Goal: Information Seeking & Learning: Learn about a topic

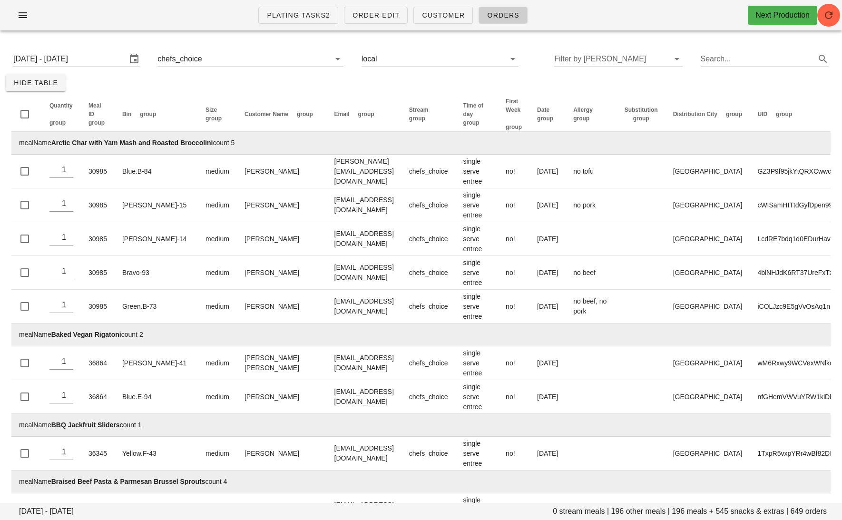
scroll to position [20060, 0]
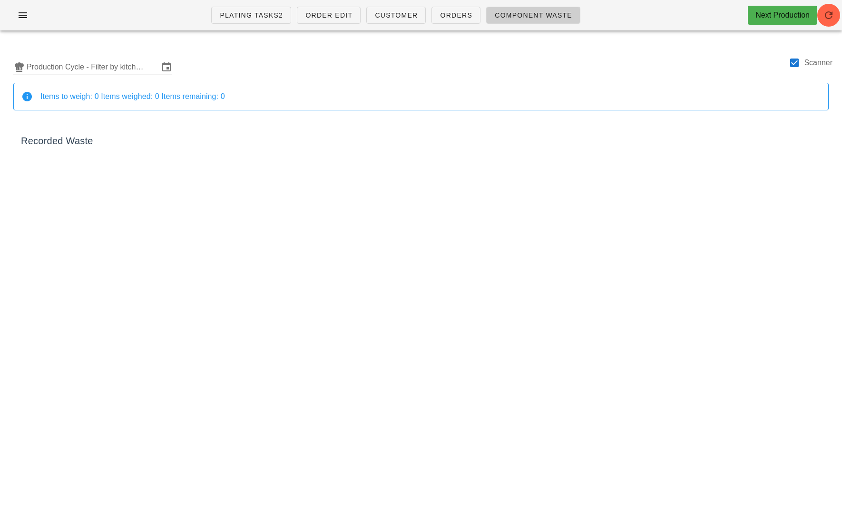
click at [96, 59] on input "Production Cycle - Filter by kitchen production schedules" at bounding box center [93, 66] width 132 height 15
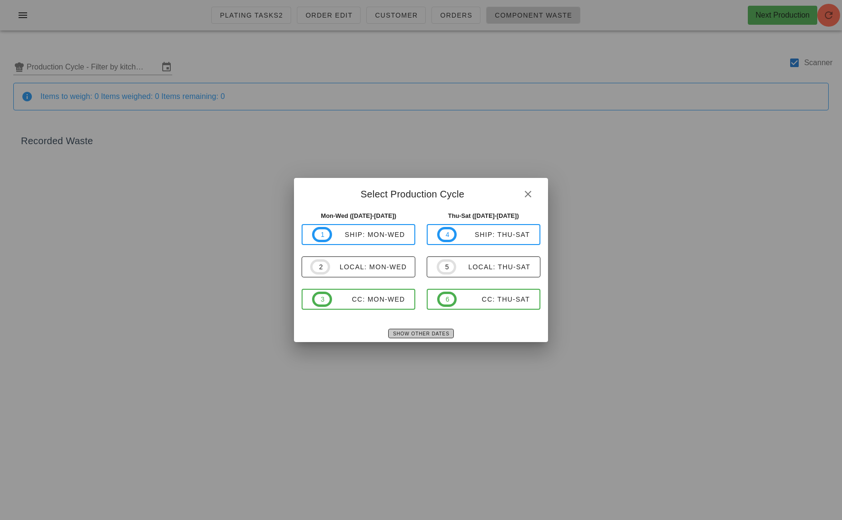
click at [414, 331] on span "Show Other Dates" at bounding box center [420, 333] width 57 height 5
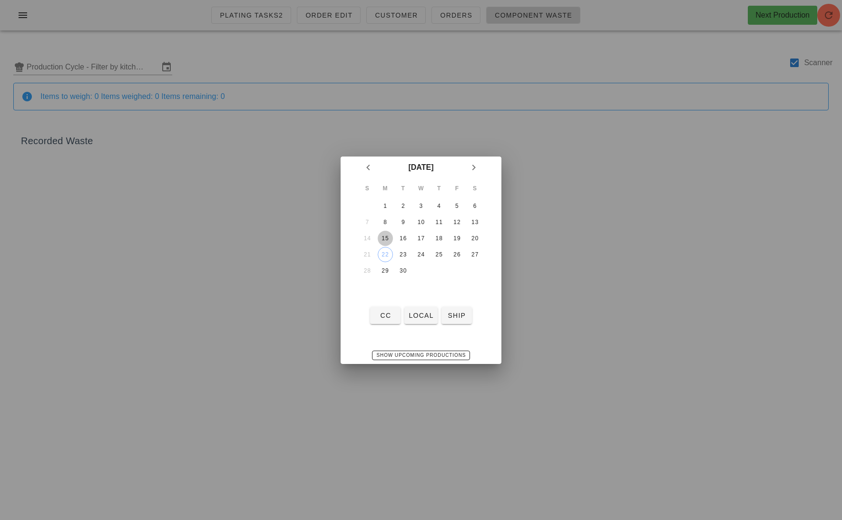
click at [383, 241] on button "15" at bounding box center [385, 238] width 15 height 15
click at [421, 241] on div "17" at bounding box center [420, 238] width 15 height 7
click at [387, 235] on div "15" at bounding box center [385, 238] width 15 height 7
click at [421, 319] on span "local" at bounding box center [420, 316] width 25 height 8
type input "local: Mon-Wed ([DATE]-[DATE])"
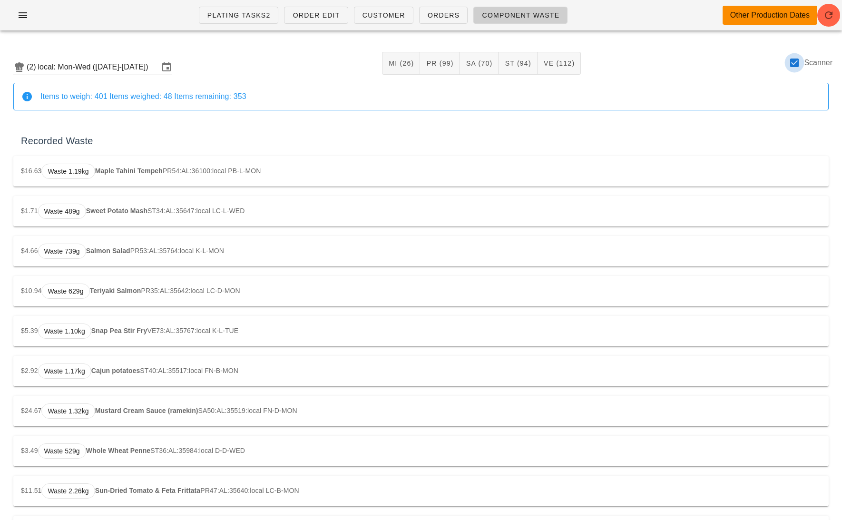
click at [790, 59] on div at bounding box center [794, 63] width 16 height 16
checkbox input "false"
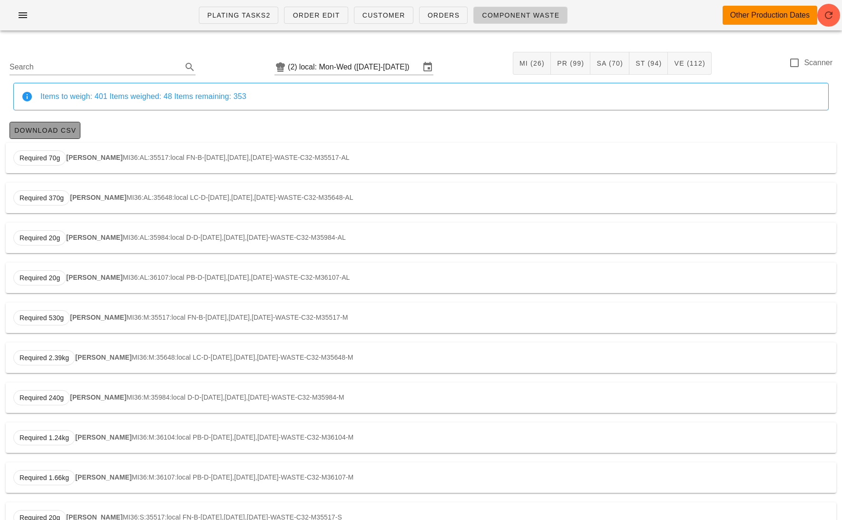
click at [59, 127] on span "Download CSV" at bounding box center [45, 131] width 62 height 8
click at [355, 61] on input "local: Mon-Wed ([DATE]-[DATE])" at bounding box center [359, 66] width 121 height 15
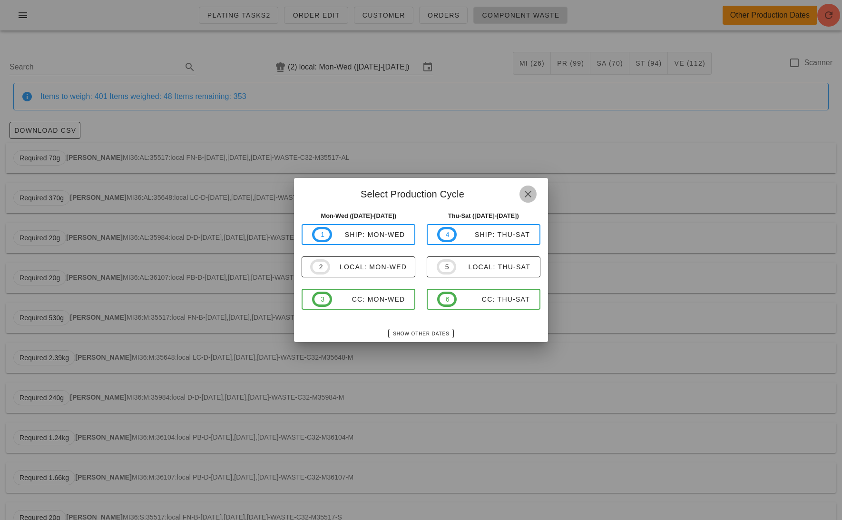
click at [529, 193] on icon "button" at bounding box center [527, 193] width 11 height 11
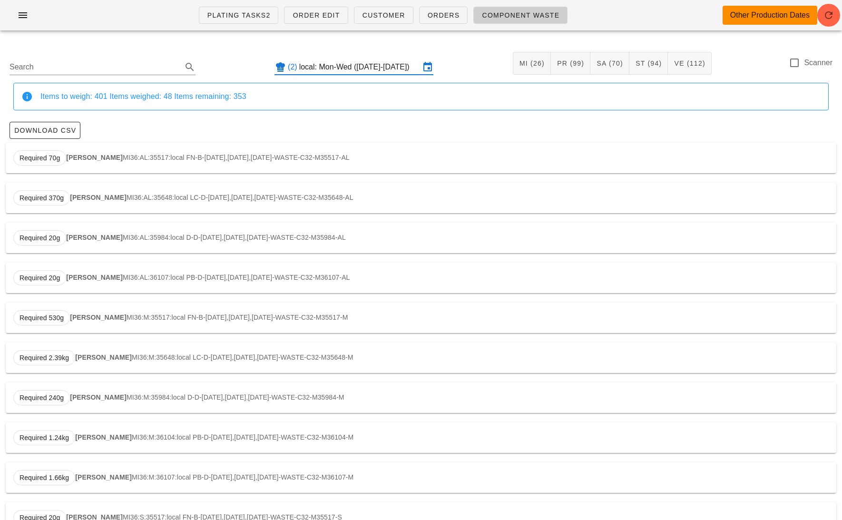
click at [391, 68] on input "local: Mon-Wed ([DATE]-[DATE])" at bounding box center [359, 66] width 121 height 15
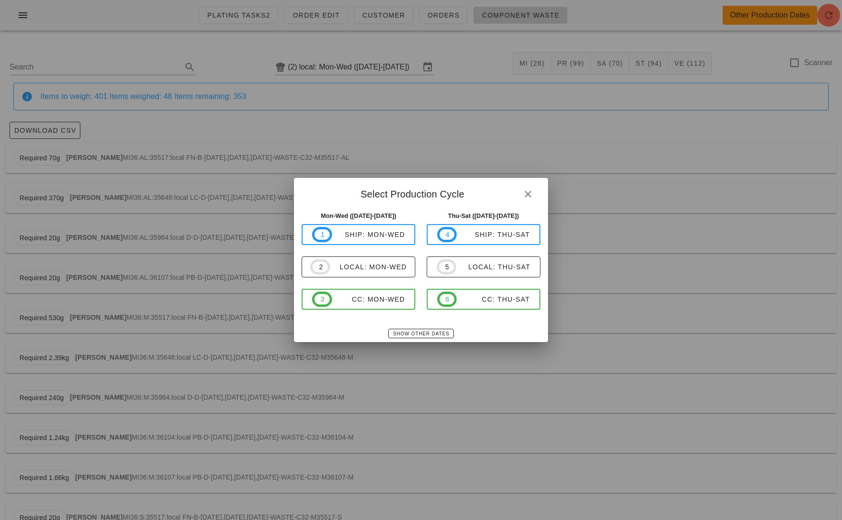
click at [437, 328] on div "Show Other Dates" at bounding box center [421, 333] width 254 height 17
click at [429, 330] on button "Show Other Dates" at bounding box center [420, 334] width 65 height 10
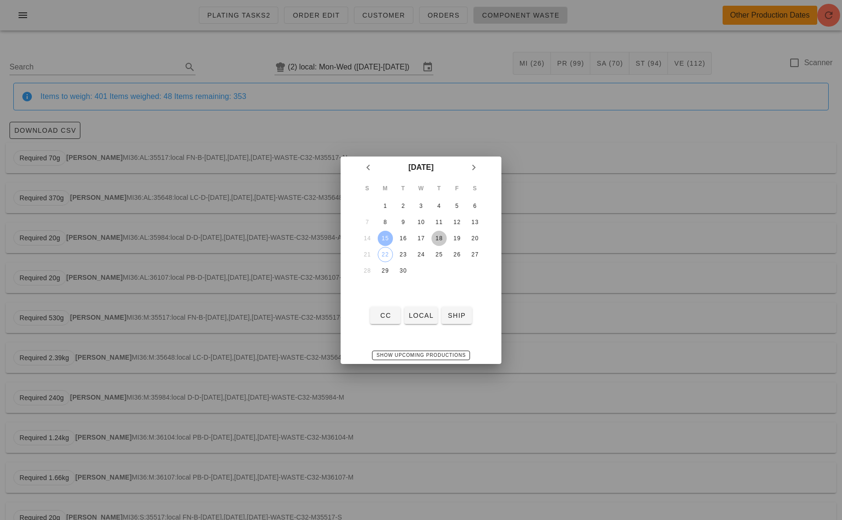
click at [442, 235] on div "18" at bounding box center [438, 238] width 15 height 7
click at [420, 313] on span "local" at bounding box center [420, 316] width 25 height 8
type input "local: Thu-Sat ([DATE]-[DATE])"
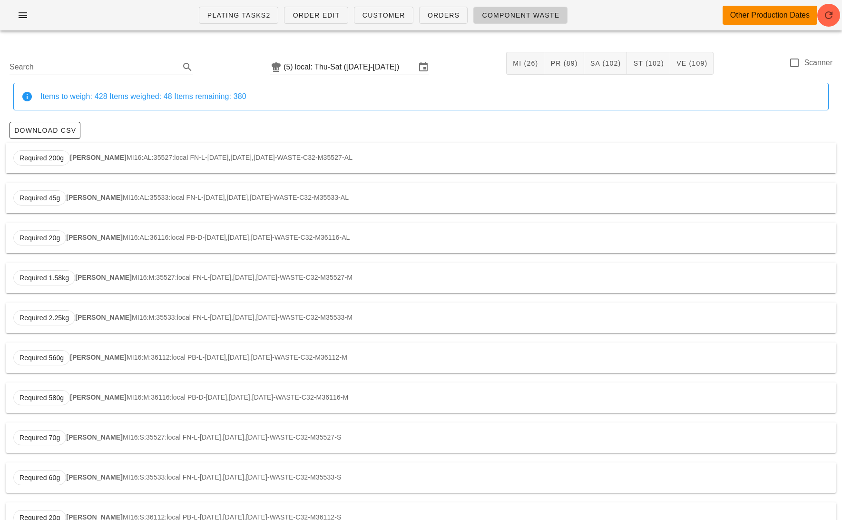
click at [54, 118] on div "Download CSV" at bounding box center [421, 130] width 831 height 25
click at [53, 127] on span "Download CSV" at bounding box center [45, 131] width 62 height 8
click at [336, 65] on input "local: Thu-Sat ([DATE]-[DATE])" at bounding box center [355, 66] width 121 height 15
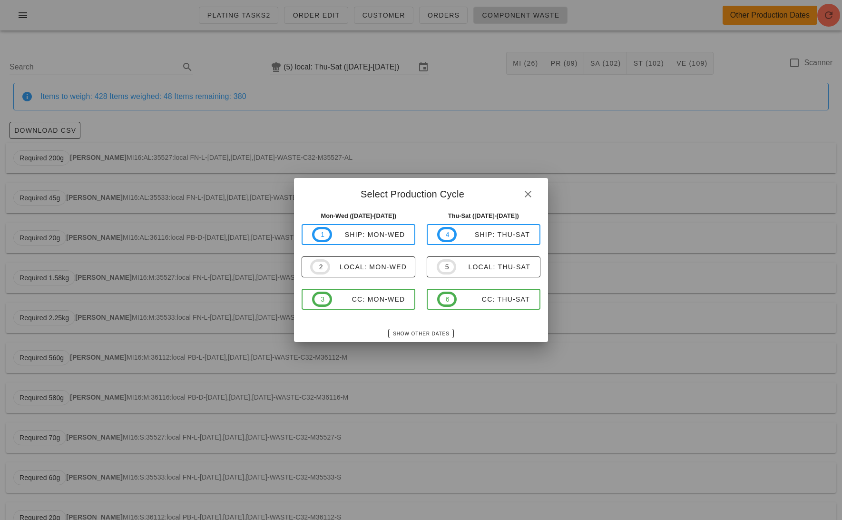
click at [424, 324] on div "Thu-Sat ([DATE]-[DATE]) 4 ship: Thu-Sat 5 local: Thu-Sat 6 CC: Thu-Sat" at bounding box center [483, 266] width 125 height 121
click at [421, 335] on span "Show Other Dates" at bounding box center [420, 333] width 57 height 5
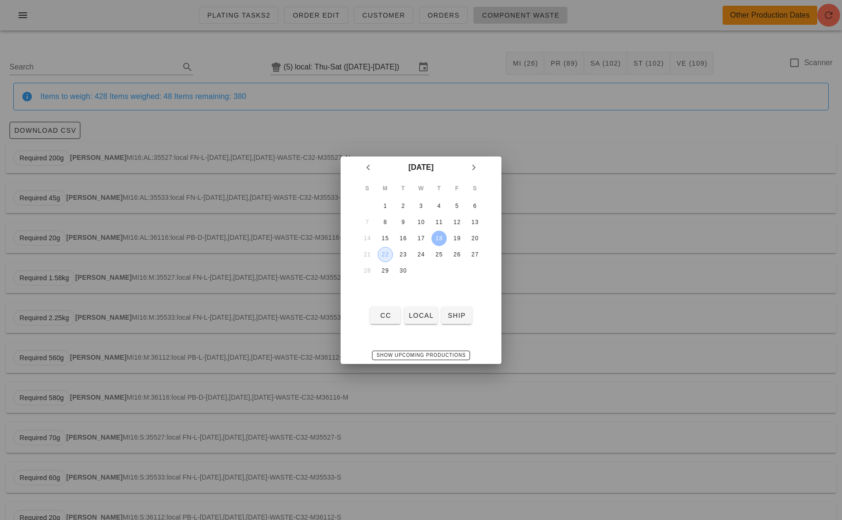
click at [390, 251] on div "22" at bounding box center [385, 254] width 14 height 7
click at [426, 315] on span "local" at bounding box center [420, 316] width 25 height 8
type input "local: Mon-Wed ([DATE]-[DATE])"
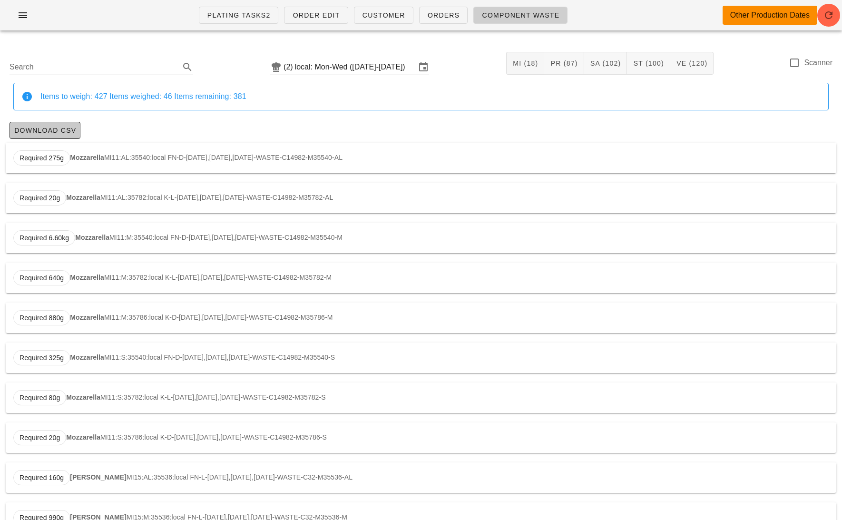
click at [64, 130] on span "Download CSV" at bounding box center [45, 131] width 62 height 8
click at [26, 13] on icon "button" at bounding box center [22, 15] width 11 height 11
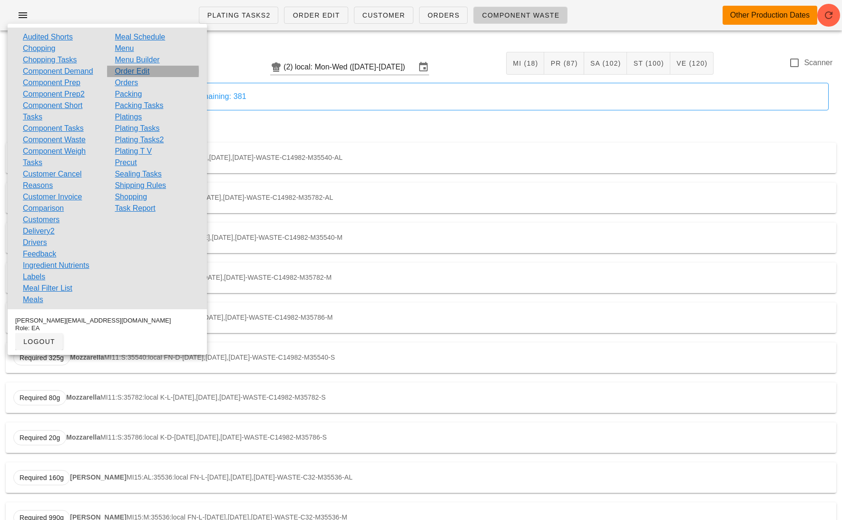
click at [136, 68] on link "Order Edit" at bounding box center [132, 71] width 35 height 11
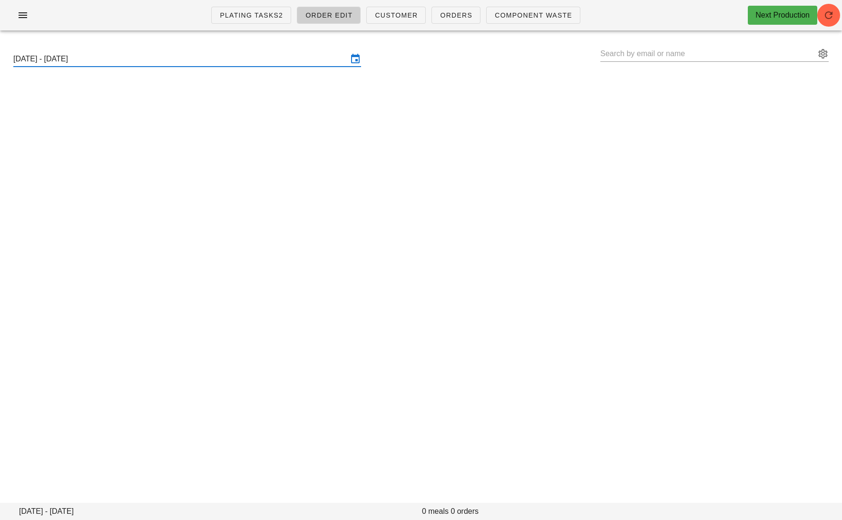
click at [121, 55] on input "[DATE] - [DATE]" at bounding box center [180, 58] width 334 height 15
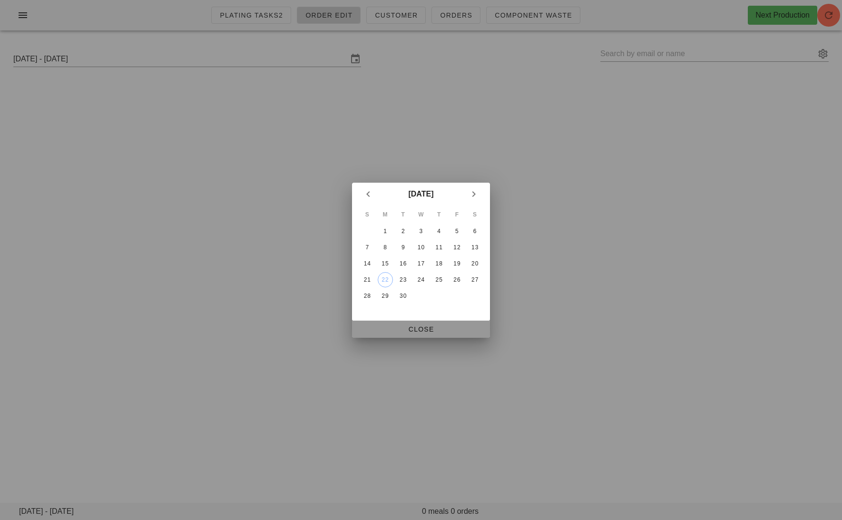
click at [415, 325] on span "Close" at bounding box center [421, 329] width 123 height 8
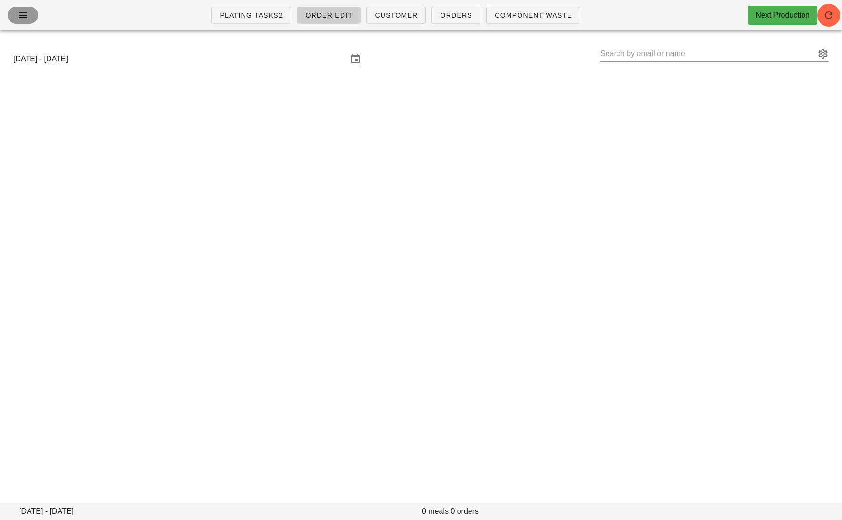
click at [28, 20] on icon "button" at bounding box center [22, 15] width 11 height 11
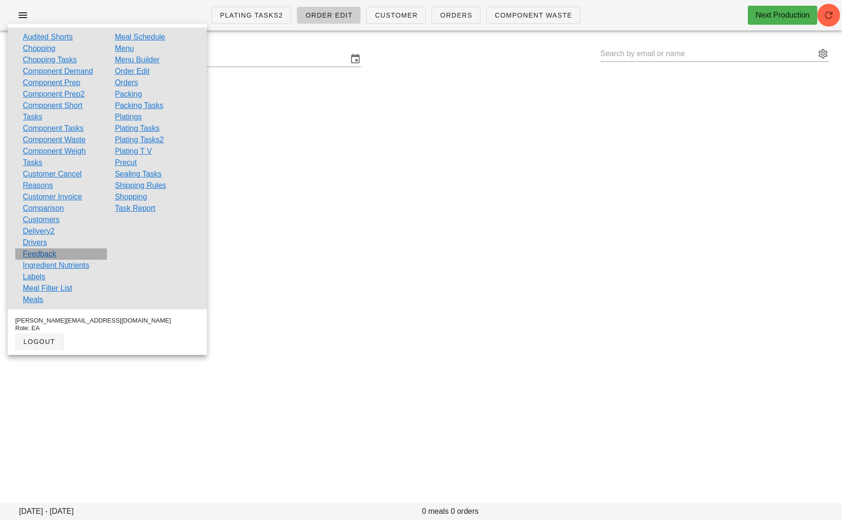
click at [48, 253] on link "Feedback" at bounding box center [39, 253] width 33 height 11
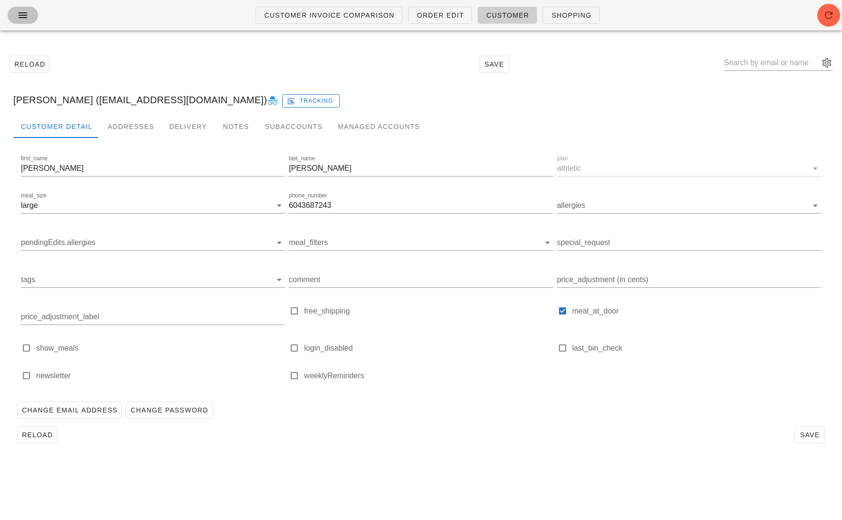
click at [22, 7] on button "button" at bounding box center [23, 15] width 30 height 17
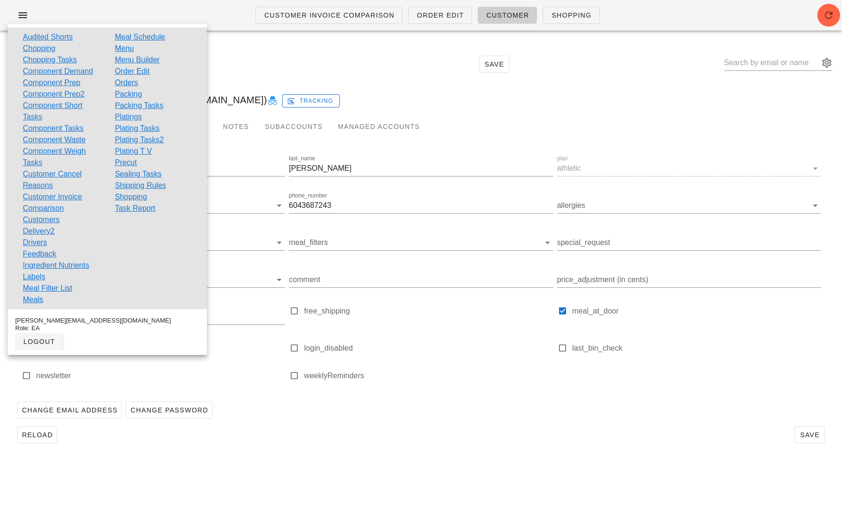
click at [130, 79] on link "Orders" at bounding box center [126, 82] width 23 height 11
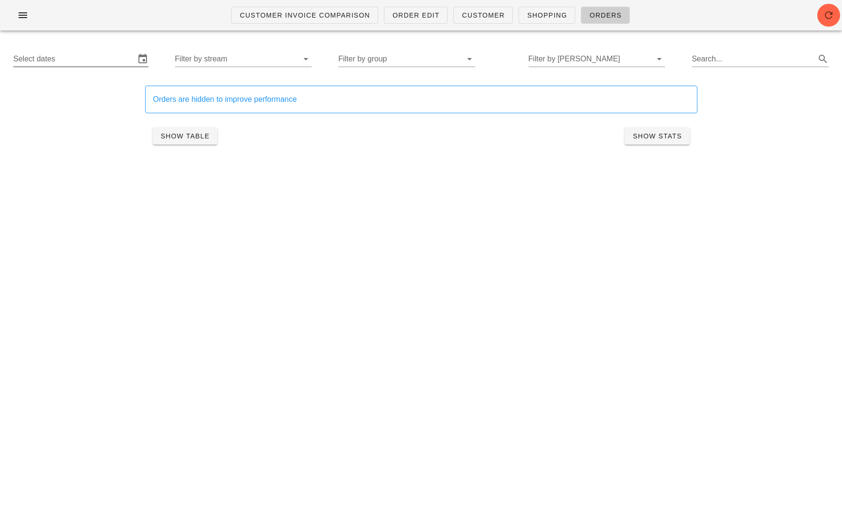
click at [105, 53] on input "Select dates" at bounding box center [74, 58] width 122 height 15
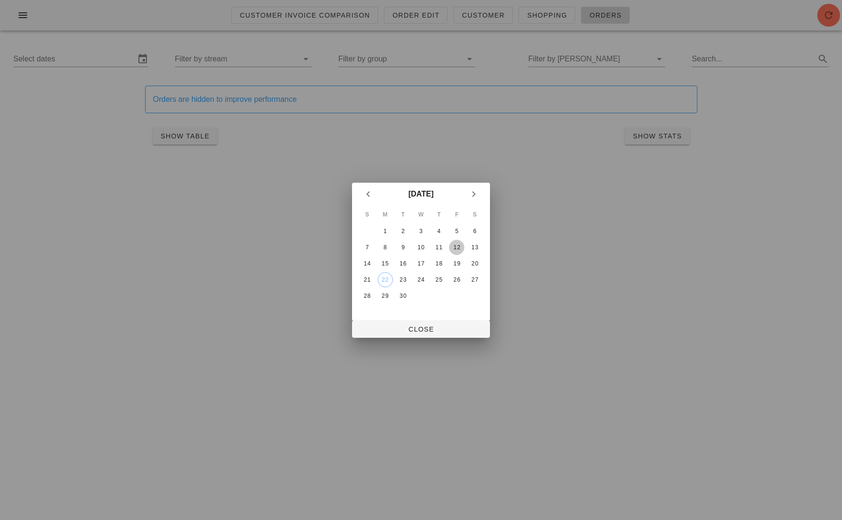
click at [456, 247] on div "12" at bounding box center [456, 247] width 15 height 7
click at [382, 261] on div "15" at bounding box center [385, 263] width 15 height 7
click at [418, 262] on div "17" at bounding box center [420, 263] width 15 height 7
click at [383, 261] on div "15" at bounding box center [385, 263] width 15 height 7
click at [425, 327] on span "Close" at bounding box center [421, 329] width 123 height 8
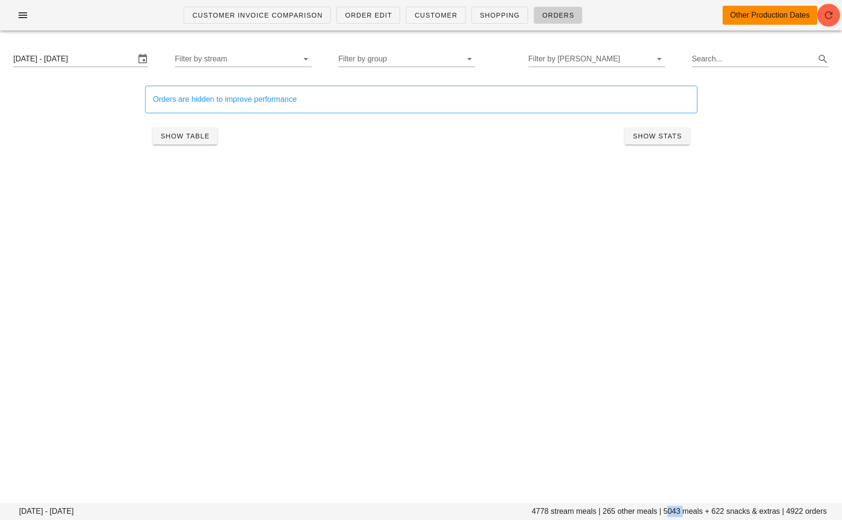
drag, startPoint x: 682, startPoint y: 512, endPoint x: 665, endPoint y: 512, distance: 17.1
click at [665, 512] on footer "Monday September 15 - Wednesday September 17 4778 stream meals | 265 other meal…" at bounding box center [421, 511] width 842 height 17
copy footer "5043"
click at [108, 59] on input "Monday September 15 - Wednesday September 17" at bounding box center [74, 58] width 122 height 15
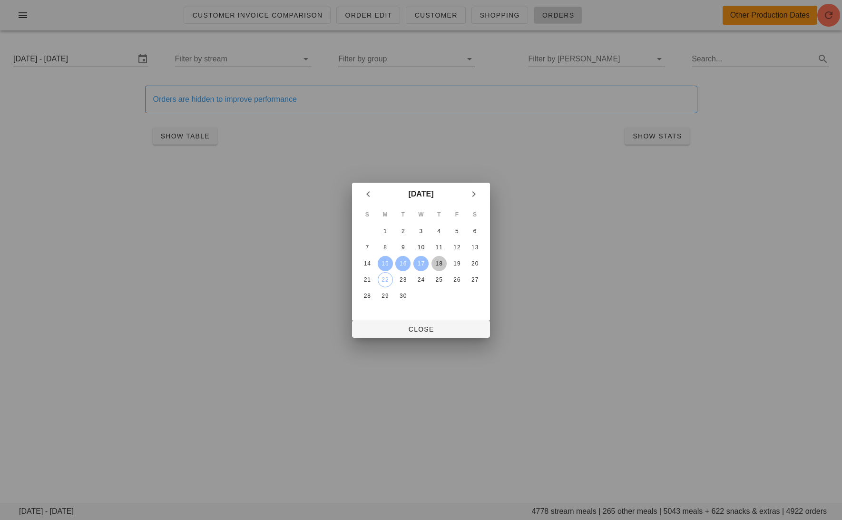
click at [441, 263] on div "18" at bounding box center [438, 263] width 15 height 7
click at [490, 263] on div at bounding box center [421, 260] width 842 height 520
click at [474, 262] on div "20" at bounding box center [474, 263] width 15 height 7
click at [449, 326] on span "Close" at bounding box center [421, 329] width 123 height 8
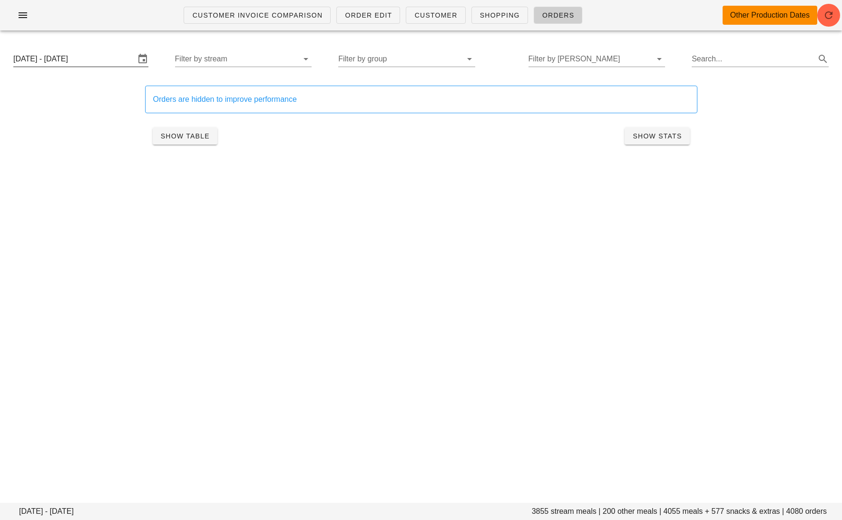
click at [89, 64] on input "Thursday September 18 - Saturday September 20" at bounding box center [74, 58] width 122 height 15
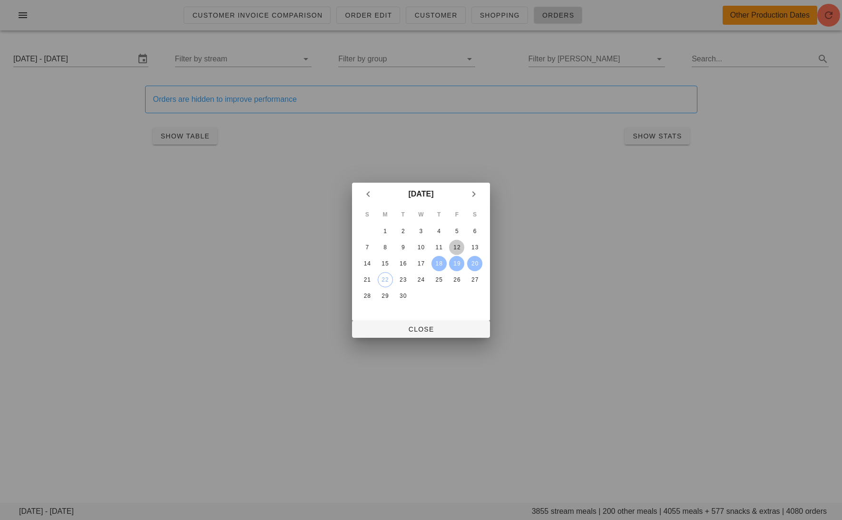
click at [463, 246] on div "12" at bounding box center [456, 247] width 15 height 7
click at [444, 260] on div "18" at bounding box center [438, 263] width 15 height 7
click at [384, 260] on div "15" at bounding box center [385, 263] width 15 height 7
click at [477, 260] on div "20" at bounding box center [474, 263] width 15 height 7
click at [445, 325] on span "Close" at bounding box center [421, 329] width 123 height 8
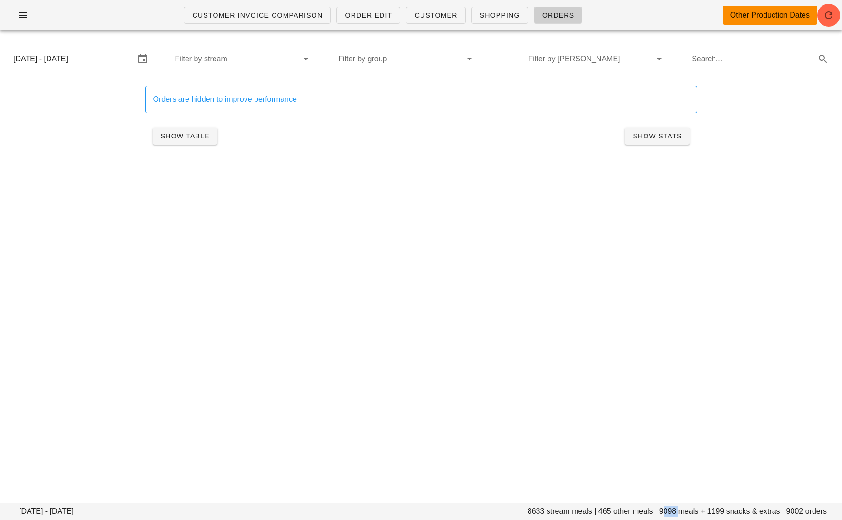
drag, startPoint x: 677, startPoint y: 514, endPoint x: 661, endPoint y: 514, distance: 16.2
click at [661, 514] on footer "Monday September 15 - Saturday September 20 8633 stream meals | 465 other meals…" at bounding box center [421, 511] width 842 height 17
copy footer "9098"
click at [95, 63] on input "Monday September 15 - Saturday September 20" at bounding box center [74, 58] width 122 height 15
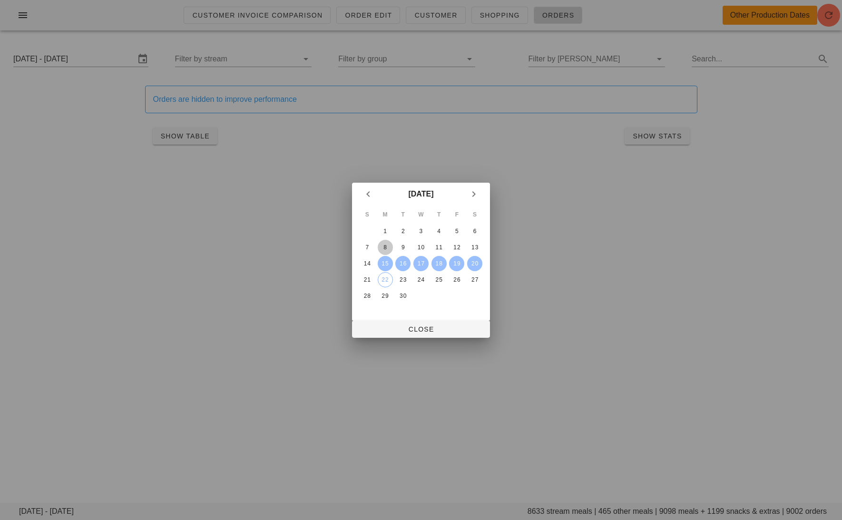
click at [389, 244] on div "8" at bounding box center [385, 247] width 15 height 7
click at [484, 245] on div "S M T W T F S 1 2 3 4 5 6 7 8 9 10 11 12 13 14 15 16 17 18 19 20 21 22 23 24 25…" at bounding box center [421, 263] width 138 height 115
click at [474, 245] on div "13" at bounding box center [474, 247] width 15 height 7
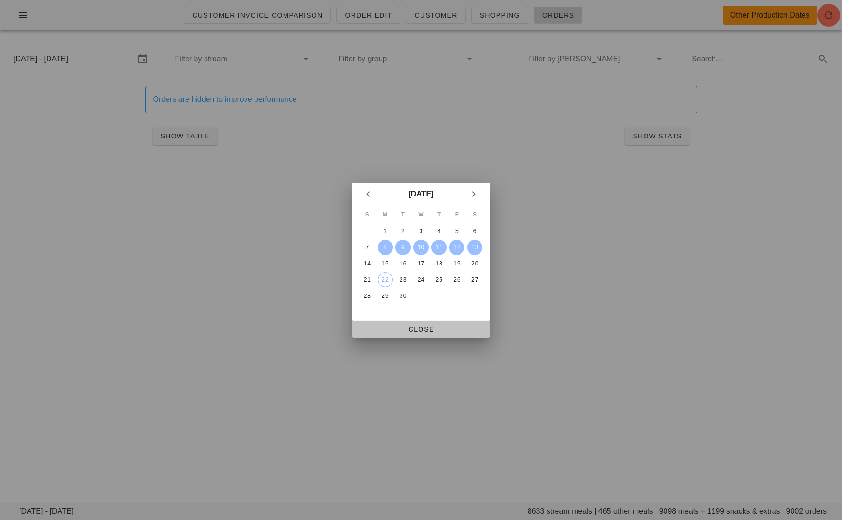
click at [442, 333] on span "Close" at bounding box center [421, 329] width 123 height 8
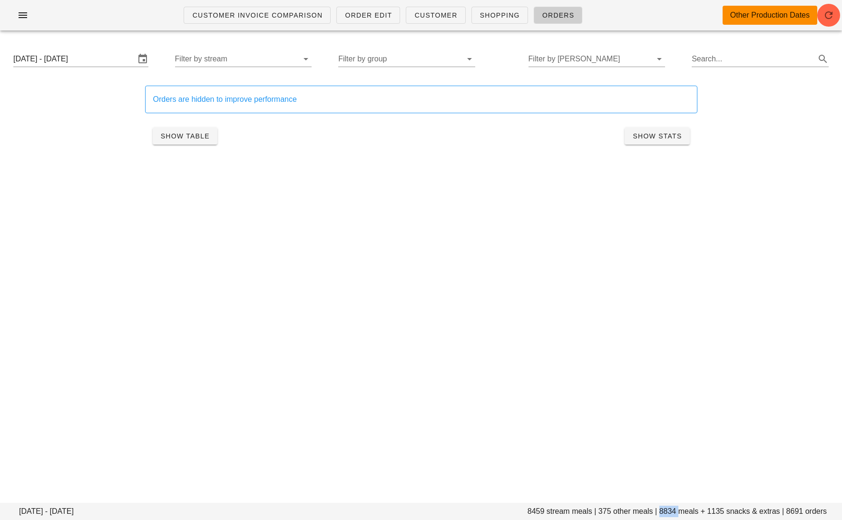
drag, startPoint x: 677, startPoint y: 512, endPoint x: 659, endPoint y: 512, distance: 18.6
click at [659, 512] on footer "Monday September 8 - Saturday September 13 8459 stream meals | 375 other meals …" at bounding box center [421, 511] width 842 height 17
copy footer "8834"
click at [115, 56] on input "Monday September 8 - Saturday September 13" at bounding box center [74, 58] width 122 height 15
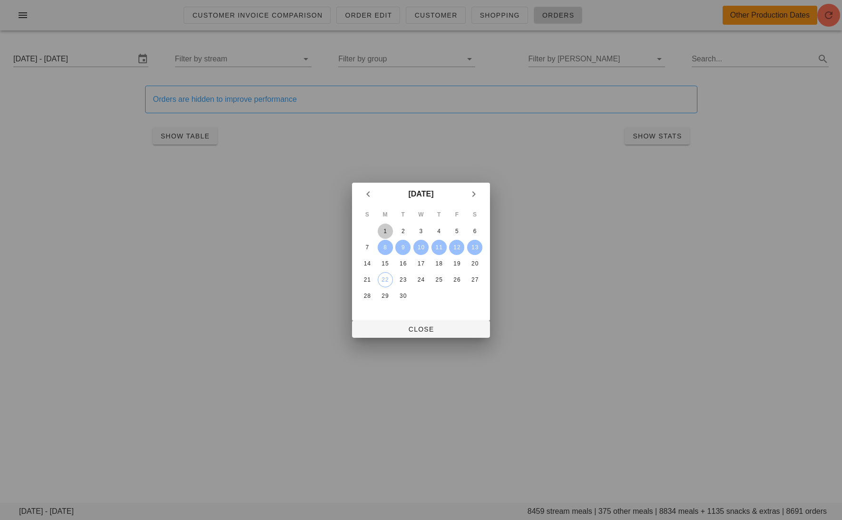
click at [387, 232] on div "1" at bounding box center [385, 231] width 15 height 7
click at [477, 232] on div "6" at bounding box center [474, 231] width 15 height 7
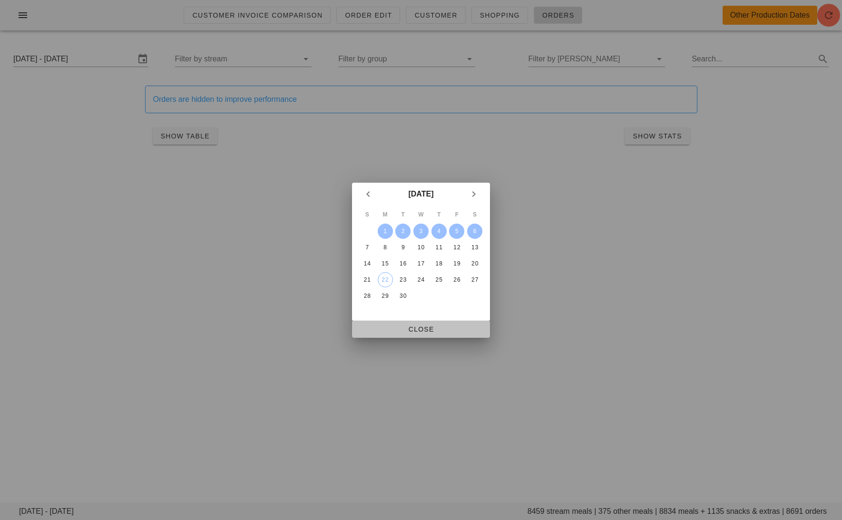
click at [447, 325] on span "Close" at bounding box center [421, 329] width 123 height 8
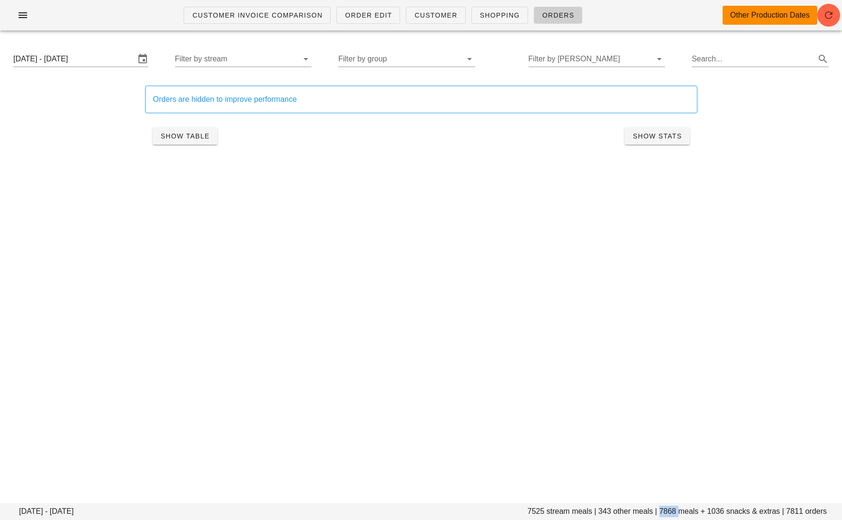
drag, startPoint x: 679, startPoint y: 510, endPoint x: 660, endPoint y: 510, distance: 19.0
click at [660, 510] on footer "Monday September 1 - Saturday September 6 7525 stream meals | 343 other meals |…" at bounding box center [421, 511] width 842 height 17
copy footer "7868"
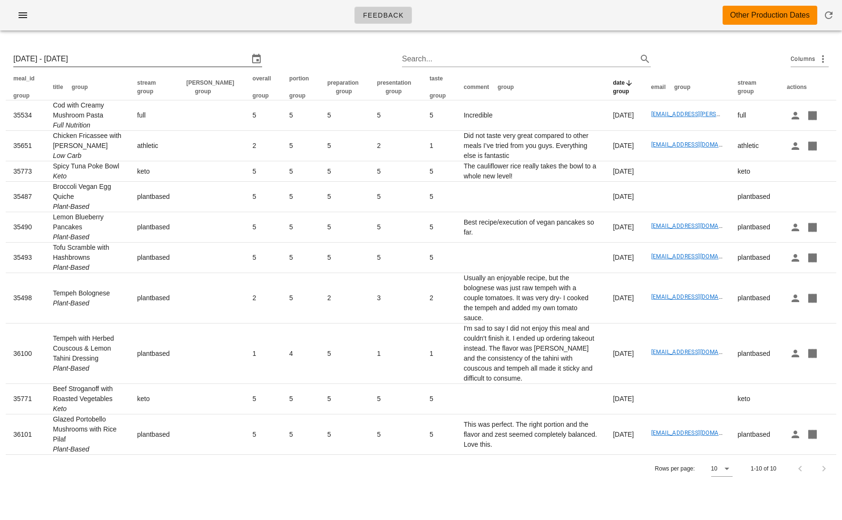
click at [127, 57] on input "Sun 14 Sep 2025 - Sun 21 Sep 2025" at bounding box center [130, 58] width 235 height 15
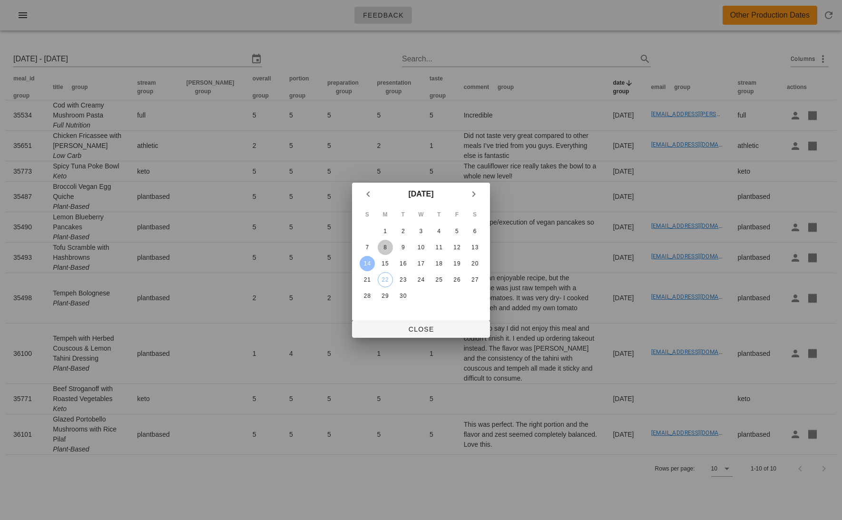
click at [380, 245] on div "8" at bounding box center [385, 247] width 15 height 7
type input "Mon 8 Sep 2025 - Sun 14 Sep 2025"
click at [411, 327] on span "Close" at bounding box center [421, 329] width 123 height 8
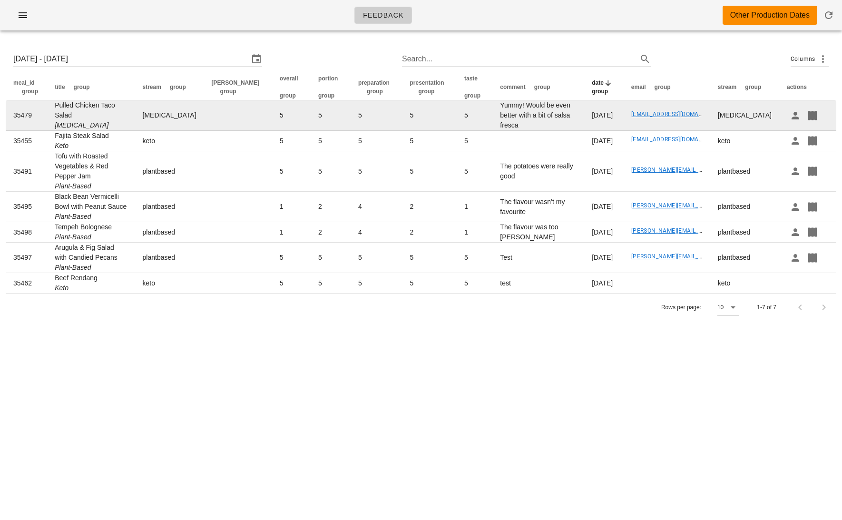
drag, startPoint x: 137, startPoint y: 104, endPoint x: 59, endPoint y: 102, distance: 79.0
click at [59, 102] on td "Pulled Chicken Taco Salad Diabetes" at bounding box center [91, 115] width 88 height 30
copy td "Pulled Chicken Taco Salad"
drag, startPoint x: 510, startPoint y: 115, endPoint x: 486, endPoint y: 97, distance: 30.9
click at [492, 100] on td "Yummy! Would be even better with a bit of salsa fresca" at bounding box center [538, 115] width 92 height 30
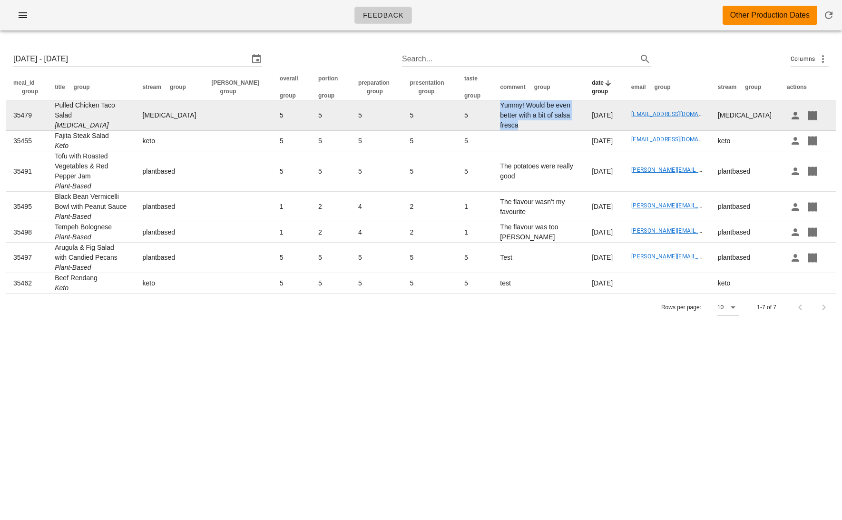
copy td "Yummy! Would be even better with a bit of salsa fresca"
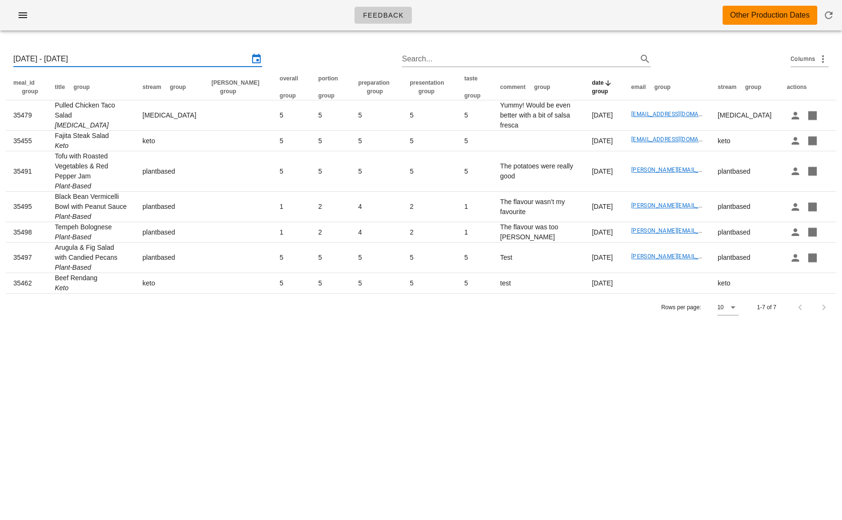
click at [63, 57] on input "Mon 8 Sep 2025 - Sun 14 Sep 2025" at bounding box center [130, 58] width 235 height 15
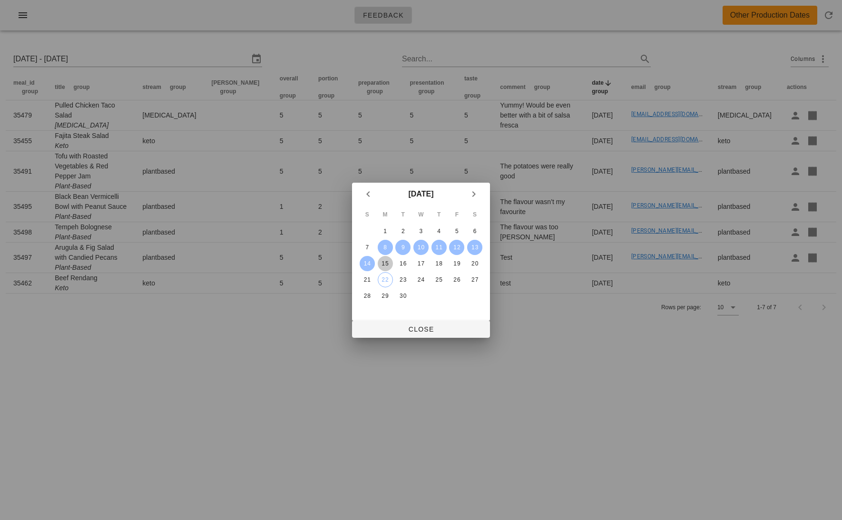
click at [385, 260] on div "15" at bounding box center [385, 263] width 15 height 7
click at [365, 278] on div "21" at bounding box center [367, 279] width 15 height 7
type input "Mon 15 Sep 2025 - Sun 21 Sep 2025"
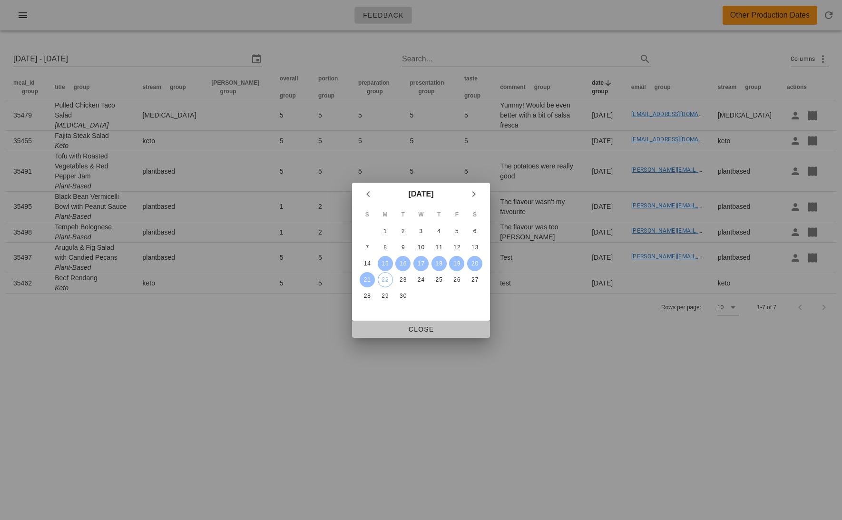
click at [431, 330] on span "Close" at bounding box center [421, 329] width 123 height 8
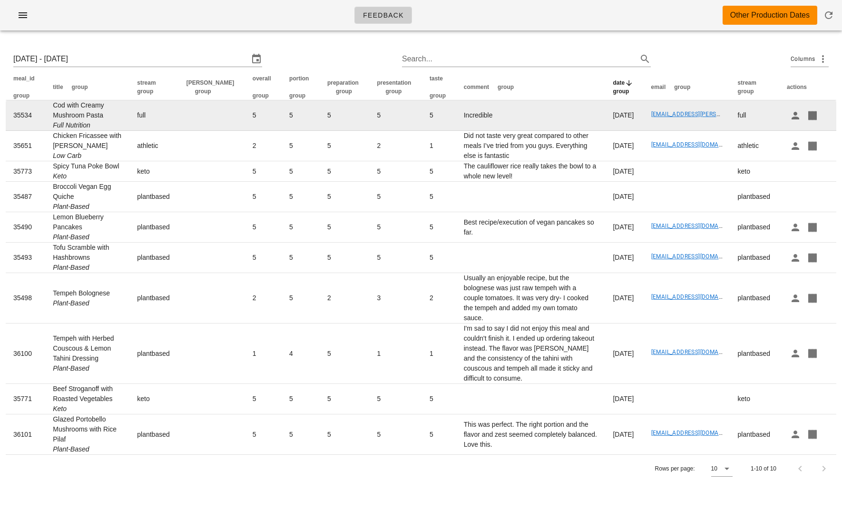
drag, startPoint x: 104, startPoint y: 112, endPoint x: 52, endPoint y: 109, distance: 52.0
click at [52, 108] on td "Cod with Creamy Mushroom Pasta Full Nutrition" at bounding box center [87, 115] width 84 height 30
copy td "Cod with Creamy Mushroom Pasta"
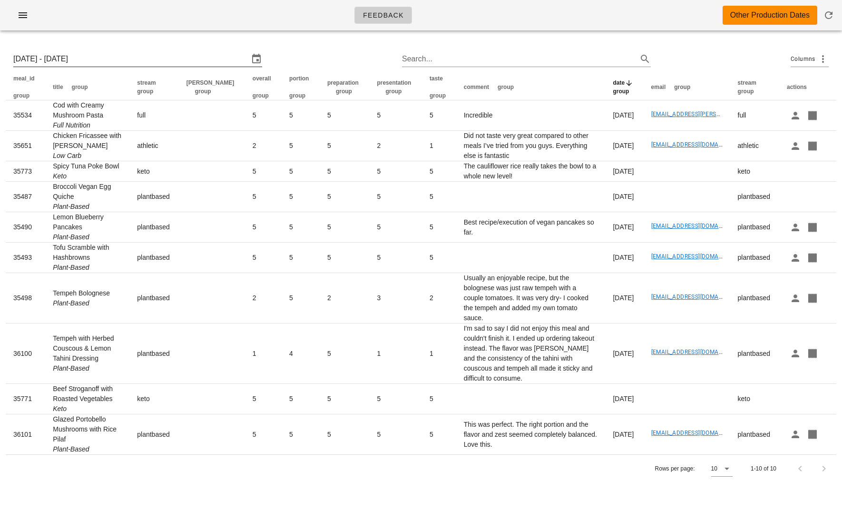
click at [105, 53] on input "Mon 15 Sep 2025 - Sun 21 Sep 2025" at bounding box center [130, 58] width 235 height 15
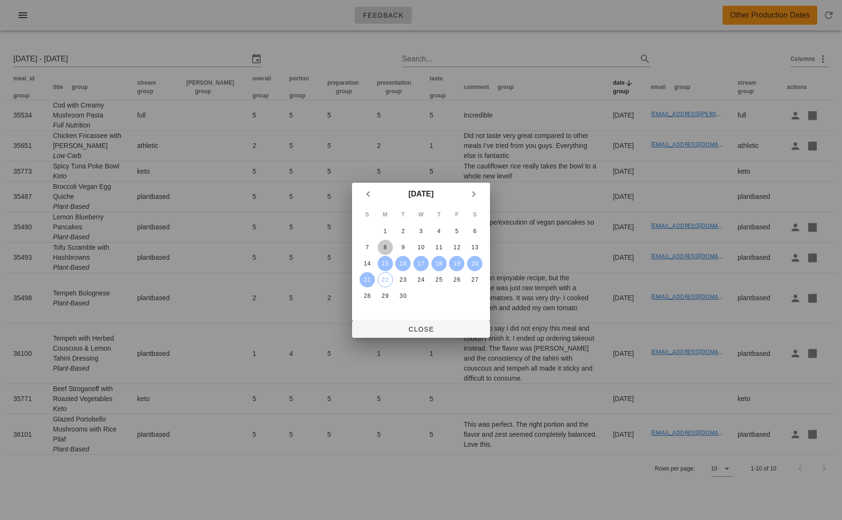
click at [385, 244] on div "8" at bounding box center [385, 247] width 15 height 7
click at [370, 260] on div "14" at bounding box center [367, 263] width 15 height 7
type input "Mon 8 Sep 2025 - Sun 14 Sep 2025"
click at [429, 320] on div "S M T W T F S 1 2 3 4 5 6 7 8 9 10 11 12 13 14 15 16 17 18 19 20 21 22 23 24 25…" at bounding box center [421, 263] width 138 height 115
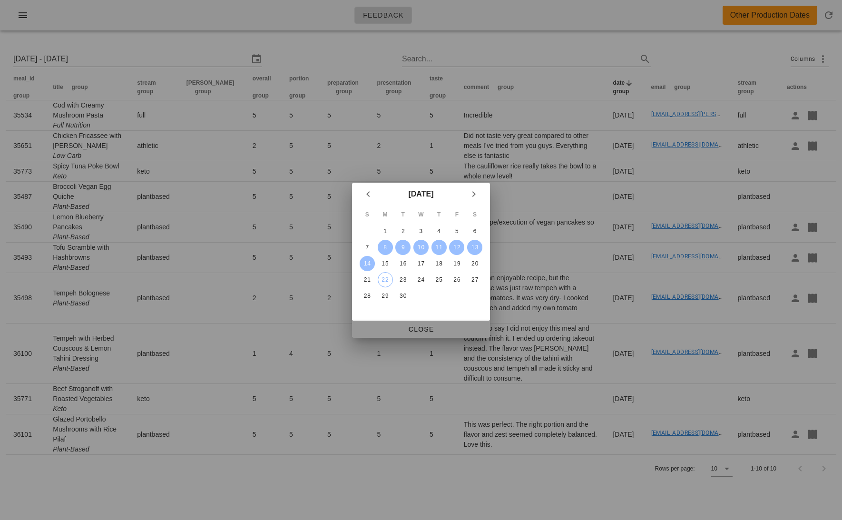
click at [428, 329] on span "Close" at bounding box center [421, 329] width 123 height 8
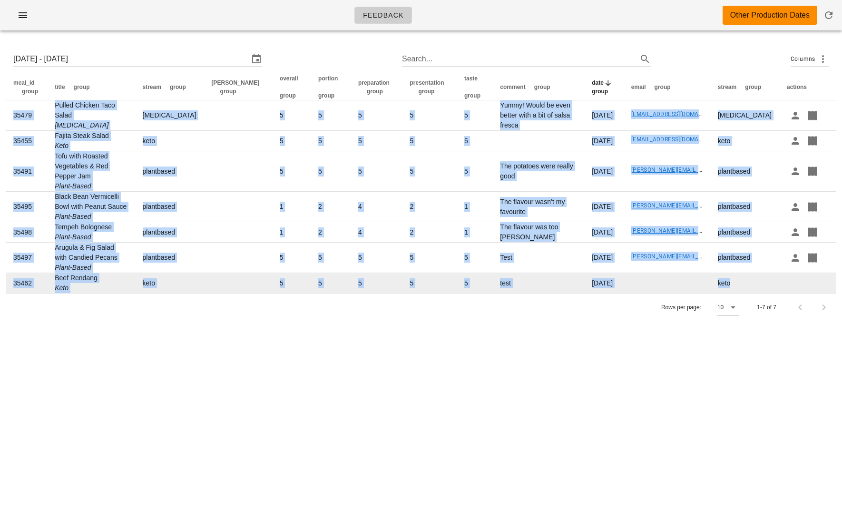
drag, startPoint x: 3, startPoint y: 80, endPoint x: 806, endPoint y: 270, distance: 824.6
click at [806, 270] on div "Mon 8 Sep 2025 - Sun 14 Sep 2025 Search... Columns meal_id group title group st…" at bounding box center [421, 182] width 842 height 289
copy table "meal_id group title group stream group tod group overall group portion group pr…"
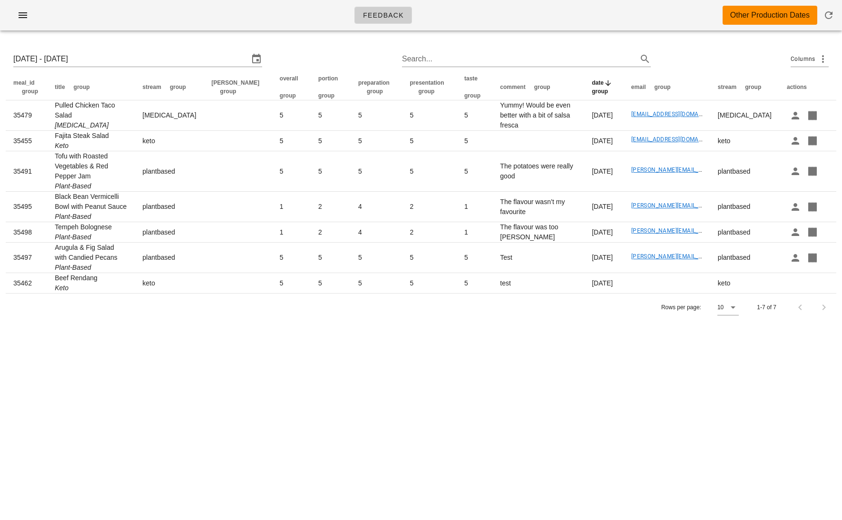
click at [331, 373] on div "Feedback Other Production Dates Mon 8 Sep 2025 - Sun 14 Sep 2025 Search... Colu…" at bounding box center [421, 260] width 842 height 520
click at [136, 61] on input "Mon 8 Sep 2025 - Sun 14 Sep 2025" at bounding box center [130, 58] width 235 height 15
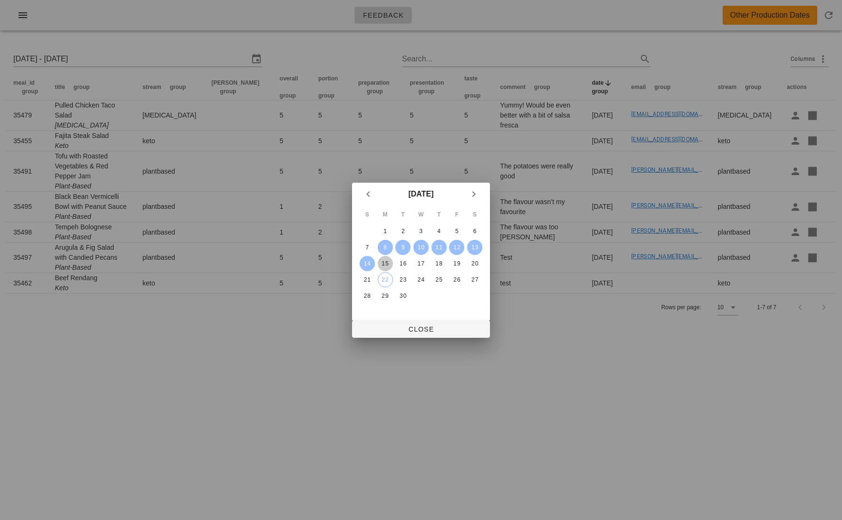
click at [387, 256] on button "15" at bounding box center [385, 263] width 15 height 15
click at [368, 278] on div "21" at bounding box center [367, 279] width 15 height 7
type input "Mon 15 Sep 2025 - Sun 21 Sep 2025"
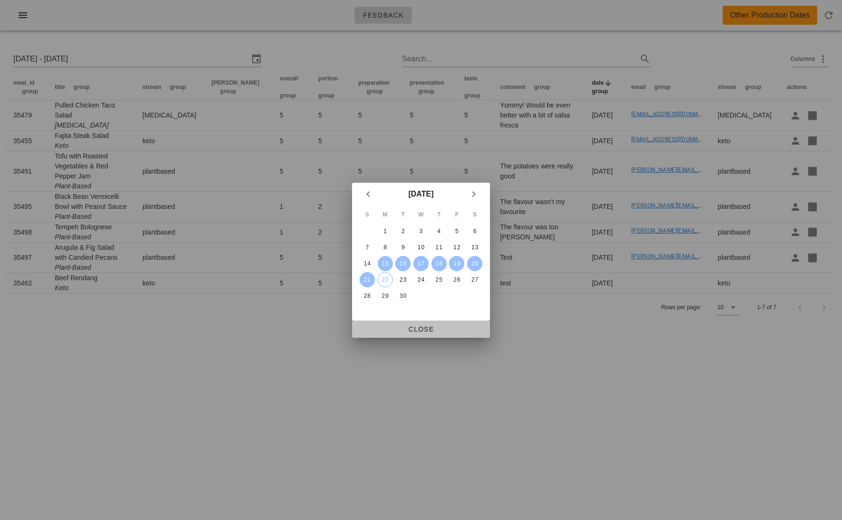
click at [409, 328] on span "Close" at bounding box center [421, 329] width 123 height 8
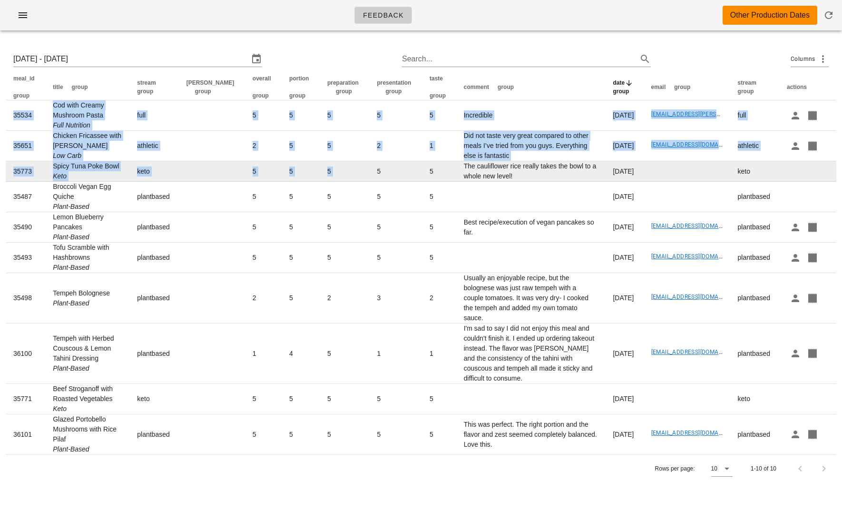
drag, startPoint x: 2, startPoint y: 93, endPoint x: 353, endPoint y: 166, distance: 358.6
click at [353, 166] on div "Mon 15 Sep 2025 - Sun 21 Sep 2025 Search... Columns meal_id group title group s…" at bounding box center [421, 263] width 842 height 450
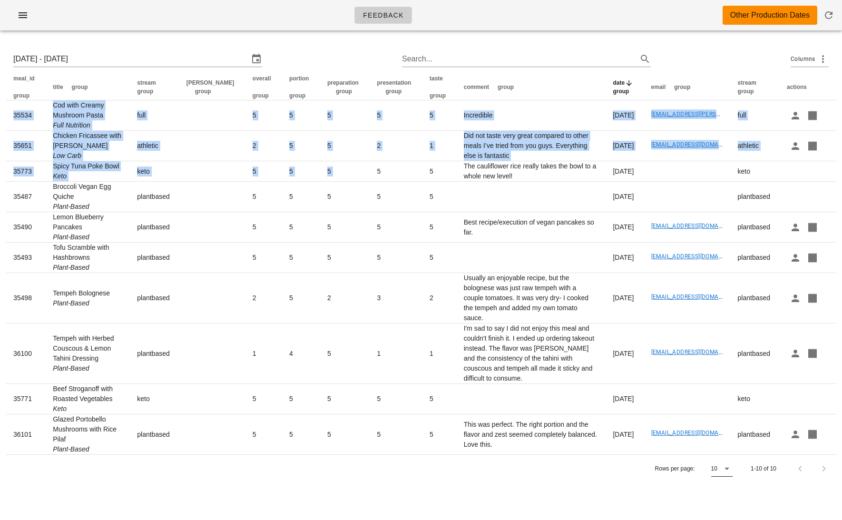
click at [731, 465] on icon at bounding box center [726, 468] width 11 height 11
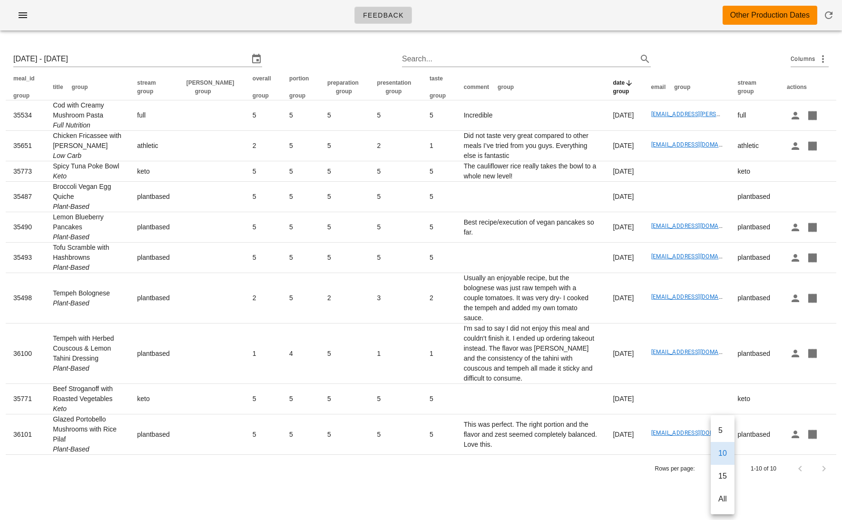
click at [725, 496] on div "All" at bounding box center [722, 498] width 9 height 9
click at [613, 481] on div "Mon 15 Sep 2025 - Sun 21 Sep 2025 Search... Columns meal_id group title group s…" at bounding box center [421, 263] width 842 height 450
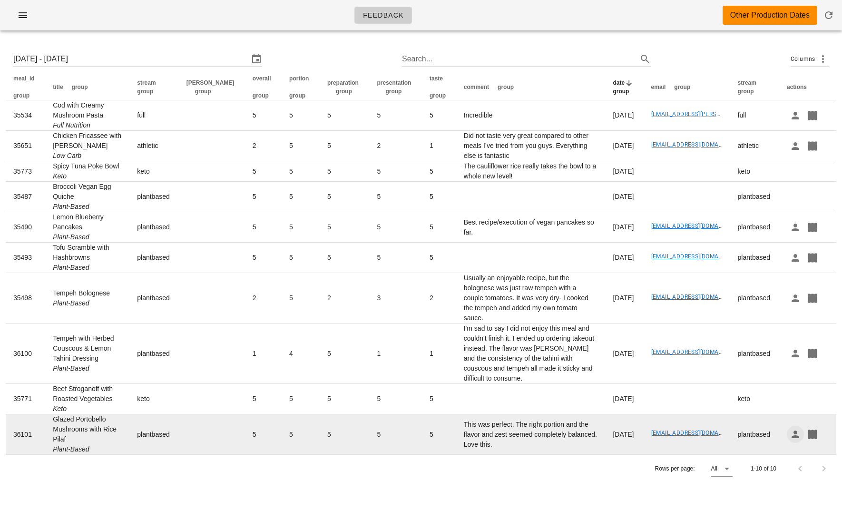
drag, startPoint x: 5, startPoint y: 89, endPoint x: 794, endPoint y: 436, distance: 861.9
click at [794, 436] on div "Mon 15 Sep 2025 - Sun 21 Sep 2025 Search... Columns meal_id group title group s…" at bounding box center [421, 263] width 842 height 450
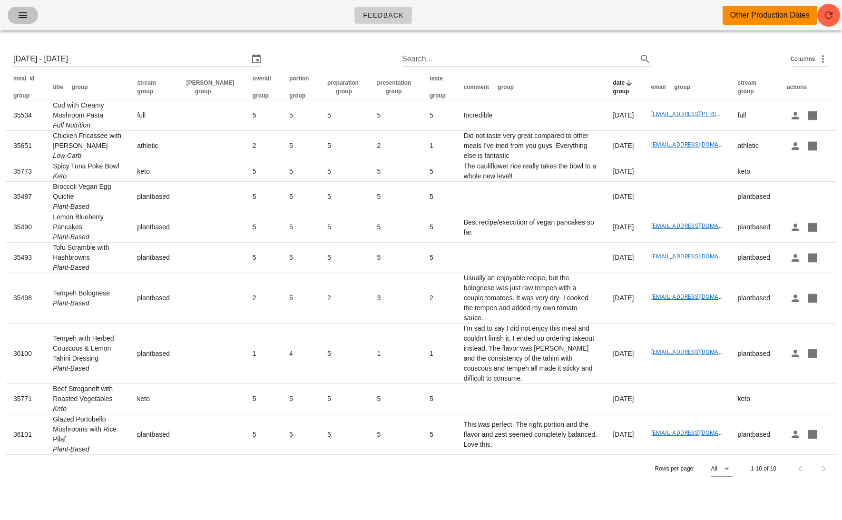
click at [22, 15] on icon "button" at bounding box center [22, 15] width 11 height 11
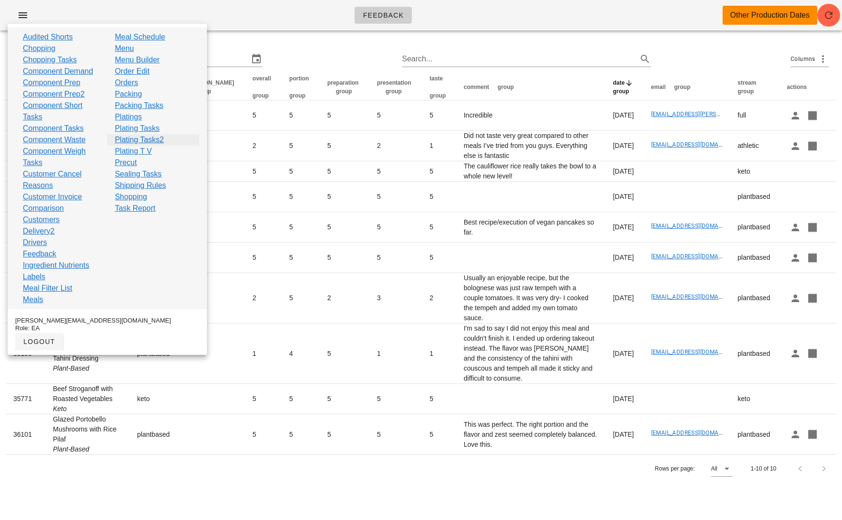
click at [138, 142] on link "Plating Tasks2" at bounding box center [139, 139] width 49 height 11
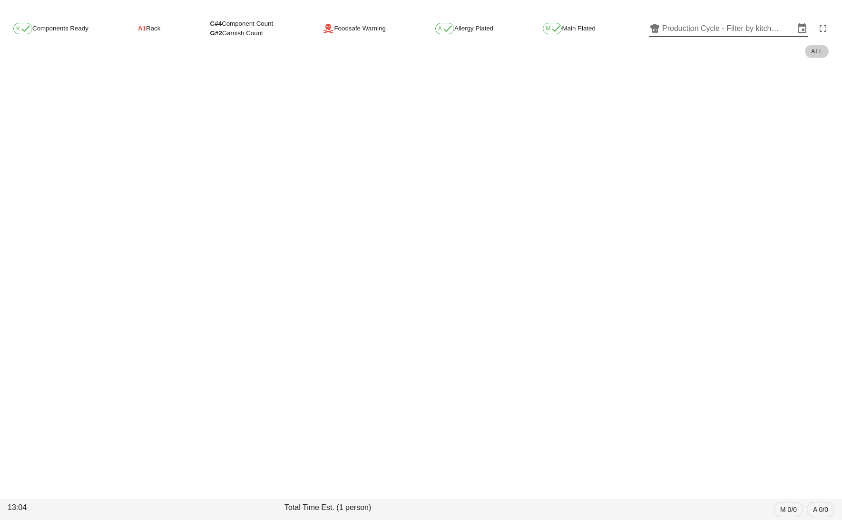
click at [681, 29] on input "Production Cycle - Filter by kitchen production schedules" at bounding box center [728, 28] width 132 height 15
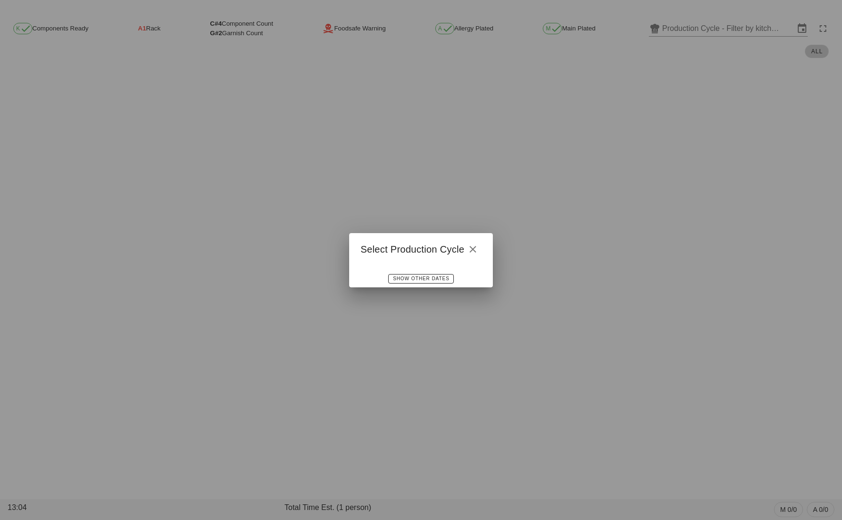
click at [435, 284] on div "Show Other Dates" at bounding box center [421, 278] width 144 height 17
click at [424, 278] on span "Show Other Dates" at bounding box center [420, 278] width 57 height 5
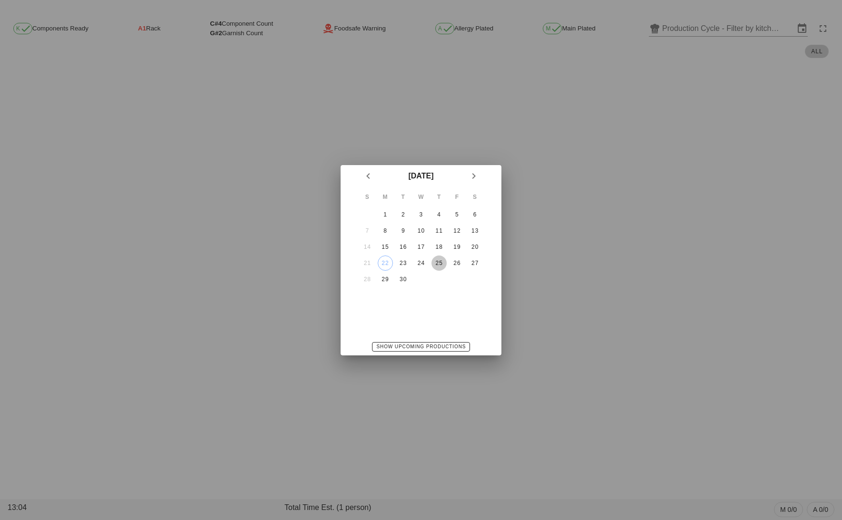
click at [433, 261] on div "25" at bounding box center [438, 263] width 15 height 7
click at [420, 332] on div "September 2025 S M T W T F S 1 2 3 4 5 6 7 8 9 10 11 12 13 14 15 16 17 18 19 20…" at bounding box center [421, 260] width 161 height 190
click at [420, 333] on div "September 2025 S M T W T F S 1 2 3 4 5 6 7 8 9 10 11 12 13 14 15 16 17 18 19 20…" at bounding box center [421, 260] width 161 height 190
click at [405, 345] on span "Show Upcoming Productions" at bounding box center [421, 346] width 90 height 5
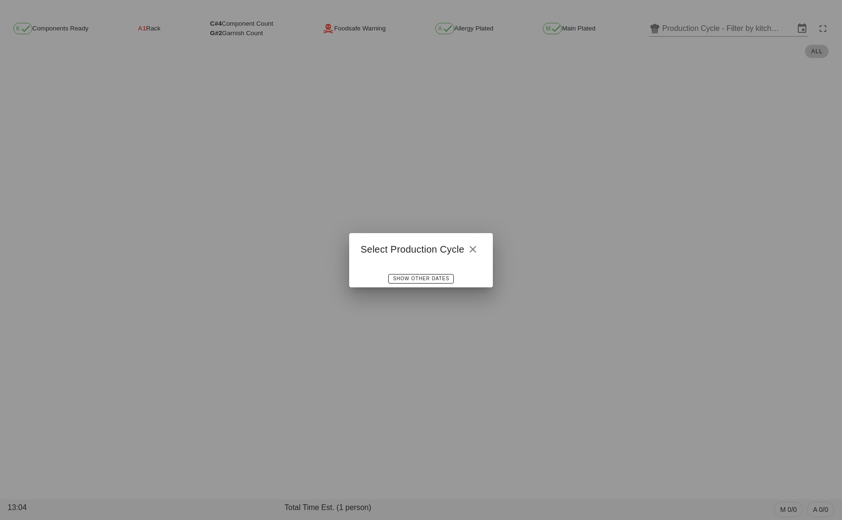
click at [420, 272] on div "Show Other Dates" at bounding box center [421, 278] width 144 height 17
click at [419, 276] on span "Show Other Dates" at bounding box center [420, 278] width 57 height 5
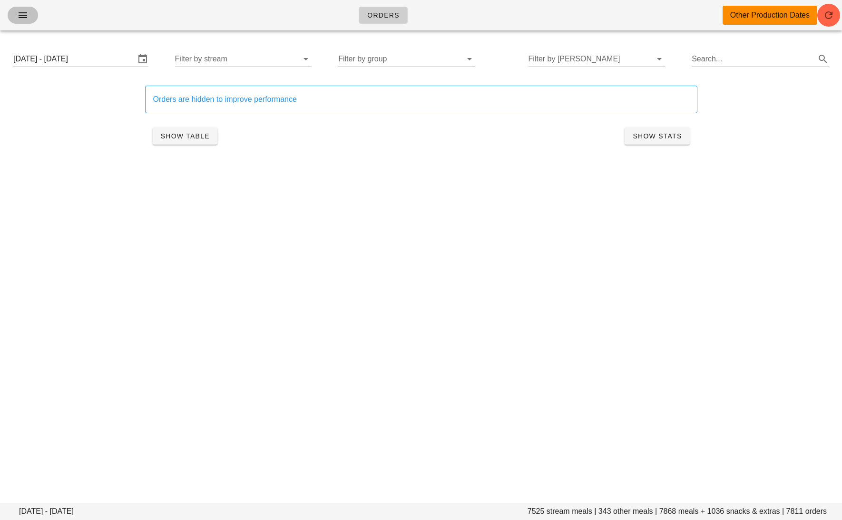
click at [24, 12] on icon "button" at bounding box center [22, 15] width 11 height 11
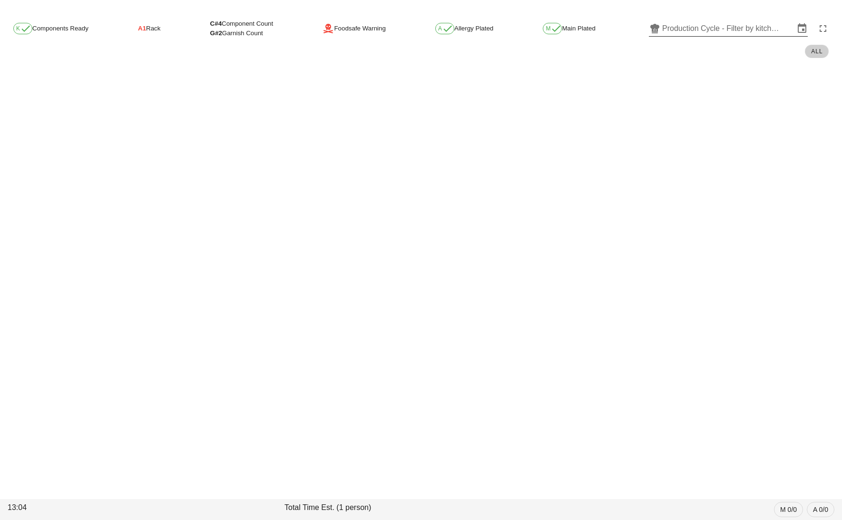
click at [683, 26] on input "Production Cycle - Filter by kitchen production schedules" at bounding box center [728, 28] width 132 height 15
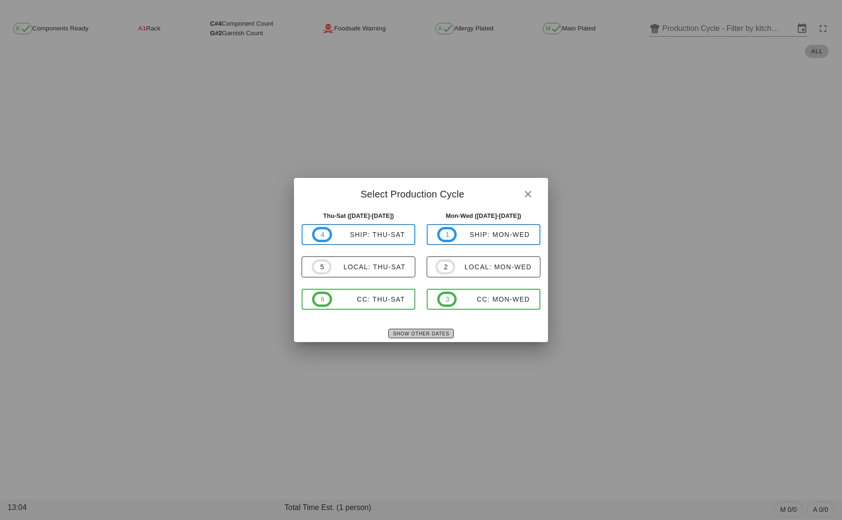
click at [406, 335] on span "Show Other Dates" at bounding box center [420, 333] width 57 height 5
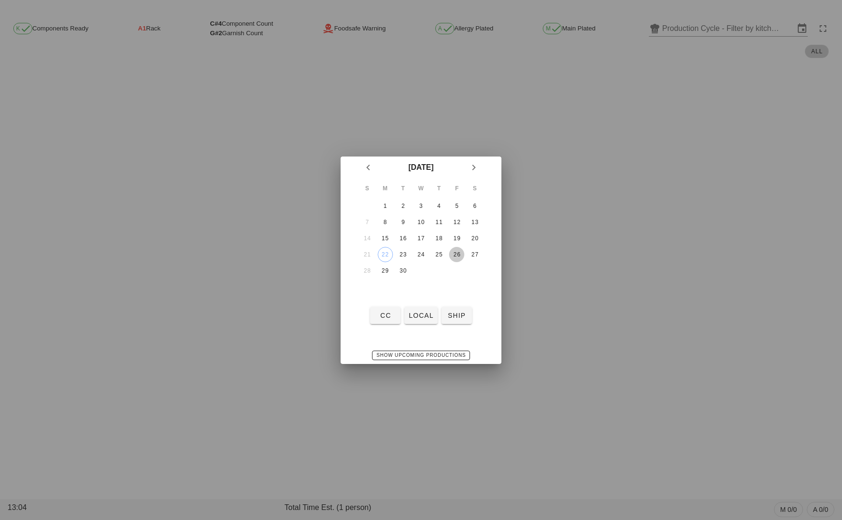
click at [453, 251] on div "26" at bounding box center [456, 254] width 15 height 7
click at [427, 313] on span "local" at bounding box center [420, 316] width 25 height 8
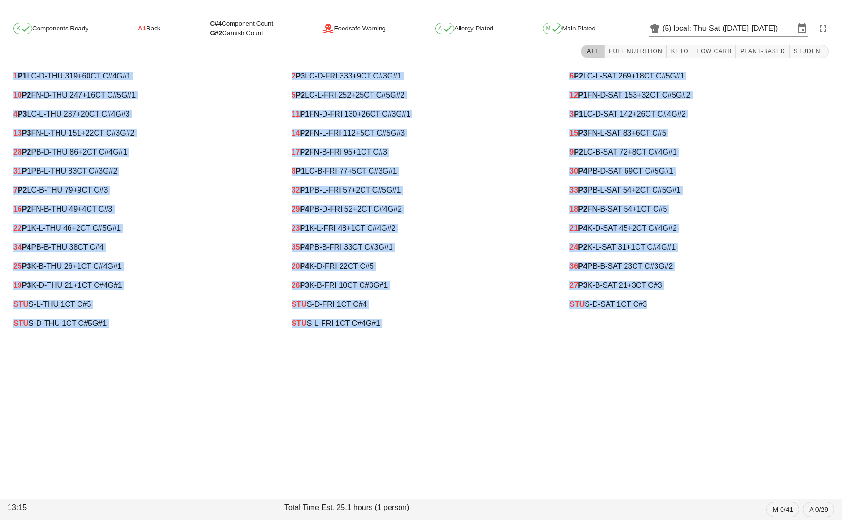
drag, startPoint x: 10, startPoint y: 76, endPoint x: 684, endPoint y: 317, distance: 716.0
click at [684, 317] on div "1 P1 LC-D-THU 319 +60 CT C#4 G#1 10 P2 FN-D-THU 247 +16 CT C#5 G#1 4 P3 LC-L-TH…" at bounding box center [421, 200] width 834 height 278
copy div "1 P1 LC-D-THU 319 +60 CT C#4 G#1 10 P2 FN-D-THU 247 +16 CT C#5 G#1 4 P3 LC-L-TH…"
click at [717, 34] on input "local: Thu-Sat (Sep 25-Sep 27)" at bounding box center [734, 28] width 121 height 15
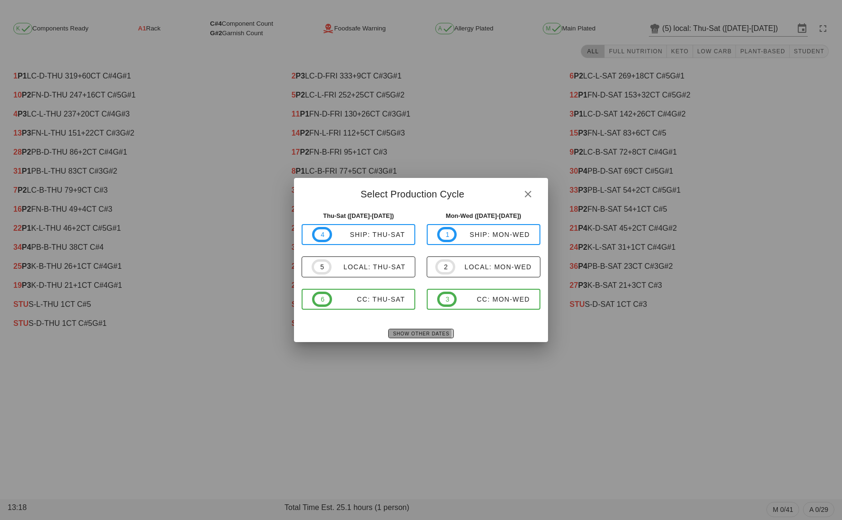
click at [405, 329] on button "Show Other Dates" at bounding box center [420, 334] width 65 height 10
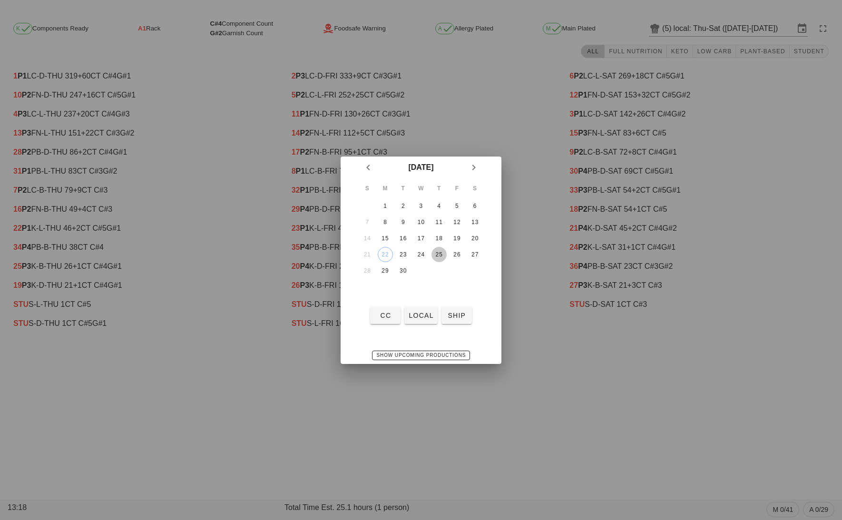
click at [439, 251] on div "25" at bounding box center [438, 254] width 15 height 7
click at [451, 310] on button "ship" at bounding box center [456, 315] width 30 height 17
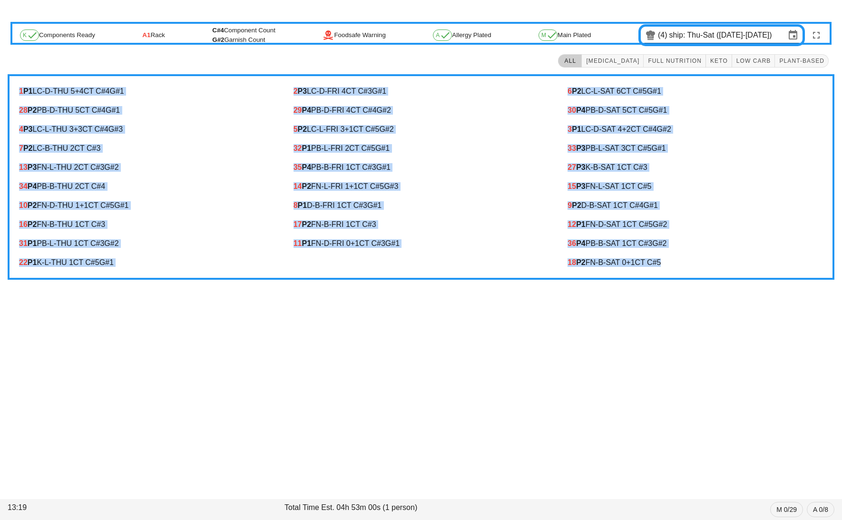
drag, startPoint x: 16, startPoint y: 86, endPoint x: 684, endPoint y: 262, distance: 690.7
click at [684, 262] on div "1 P1 LC-D-THU 5 +4 CT C#4 G#1 28 P2 PB-D-THU 5 CT C#4 G#1 4 P3 LC-L-THU 3 +3 CT…" at bounding box center [421, 177] width 827 height 206
copy div "1 P1 LC-D-THU 5 +4 CT C#4 G#1 28 P2 PB-D-THU 5 CT C#4 G#1 4 P3 LC-L-THU 3 +3 CT…"
